Goal: Check status: Check status

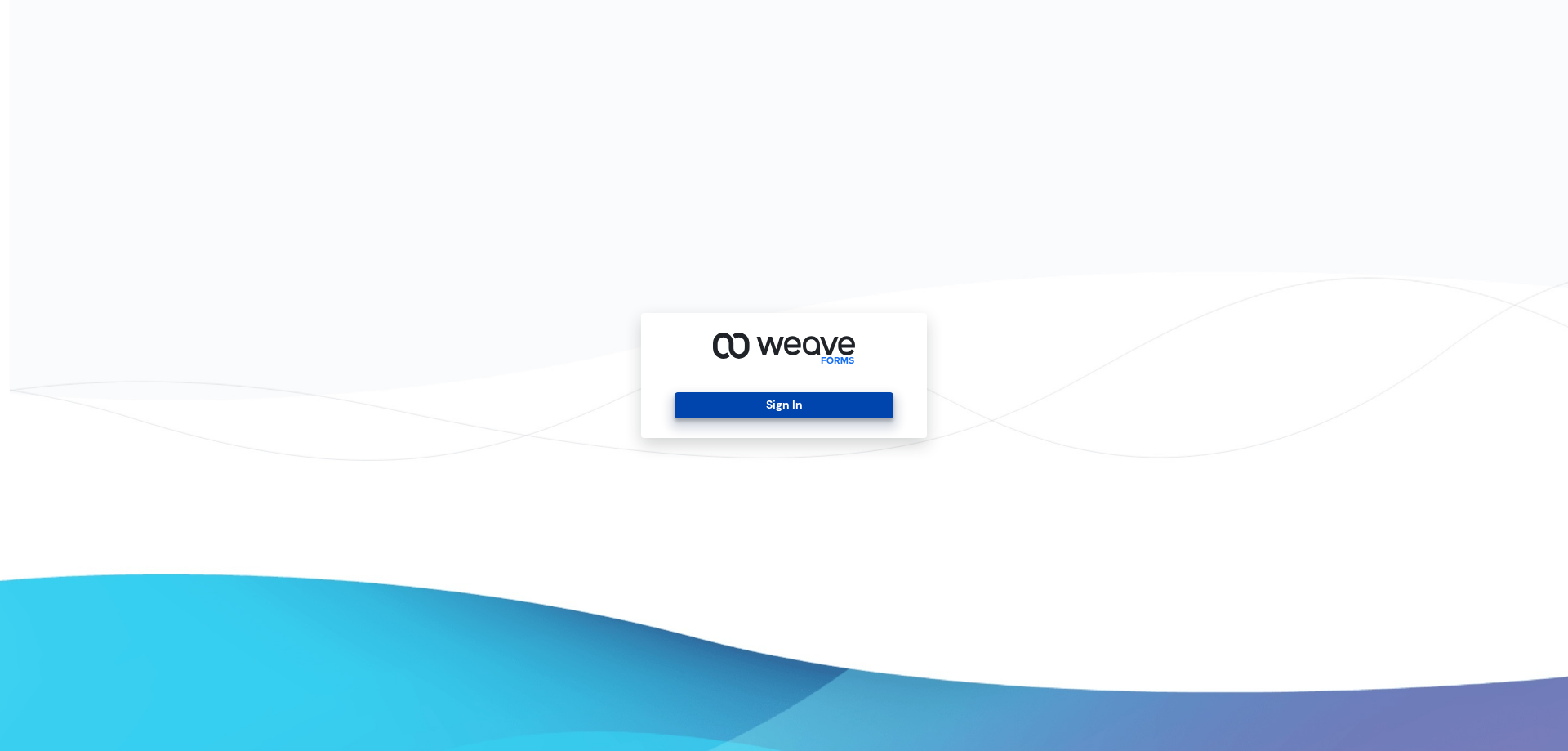
click at [824, 405] on button "Sign In" at bounding box center [783, 405] width 218 height 27
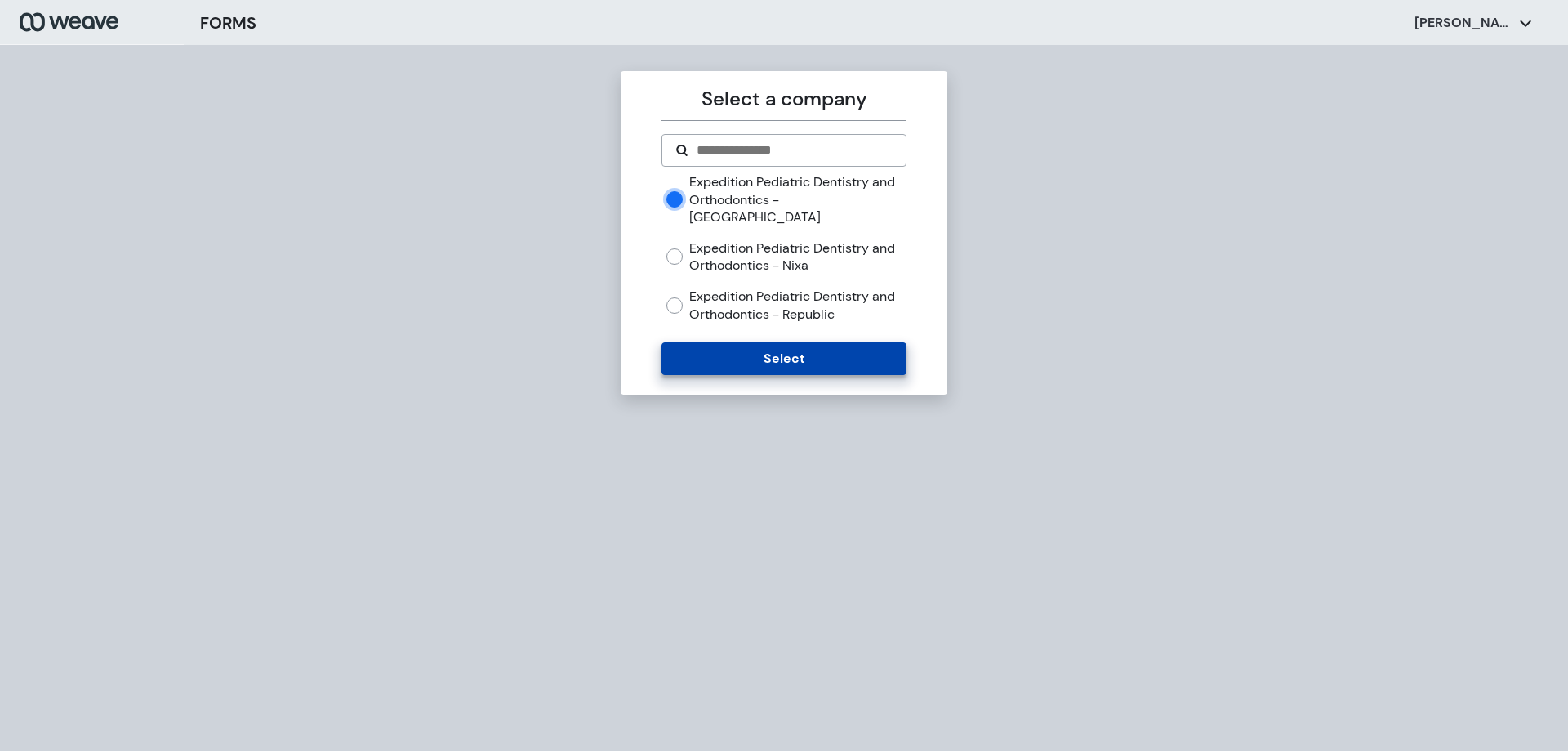
click at [790, 342] on button "Select" at bounding box center [784, 358] width 244 height 33
